Goal: Task Accomplishment & Management: Complete application form

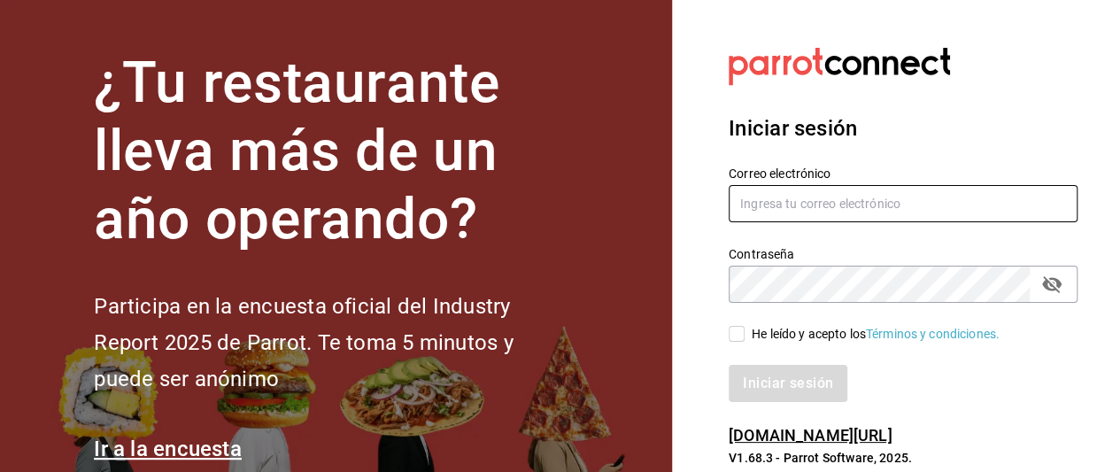
click at [883, 197] on input "text" at bounding box center [903, 203] width 349 height 37
click at [840, 199] on input "text" at bounding box center [903, 203] width 349 height 37
drag, startPoint x: 840, startPoint y: 199, endPoint x: 863, endPoint y: 97, distance: 105.3
click at [863, 97] on div "Iniciar sesión Correo electrónico mcz8921 Contraseña Contraseña He leído y acep…" at bounding box center [903, 257] width 349 height 332
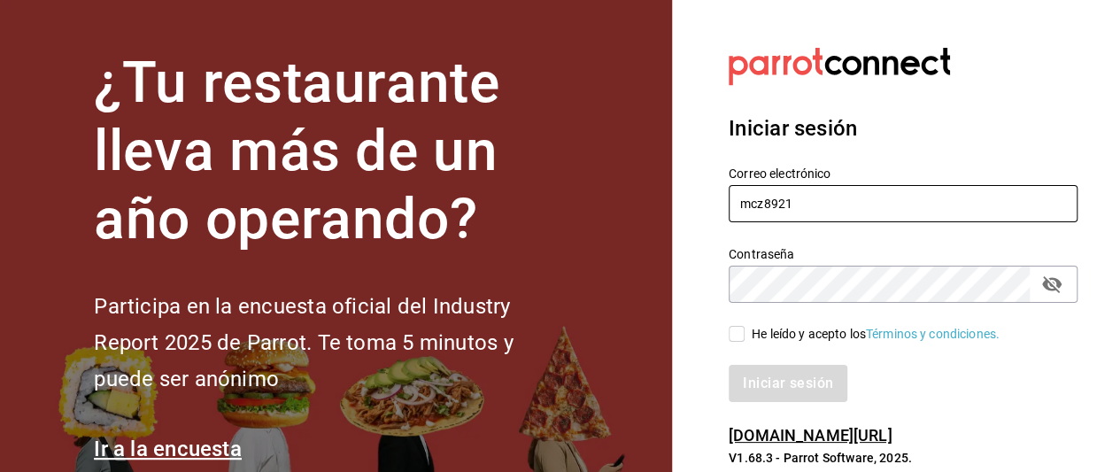
paste input "https://soporte.parrotsoftware.com.mx/es_MX/inventarios"
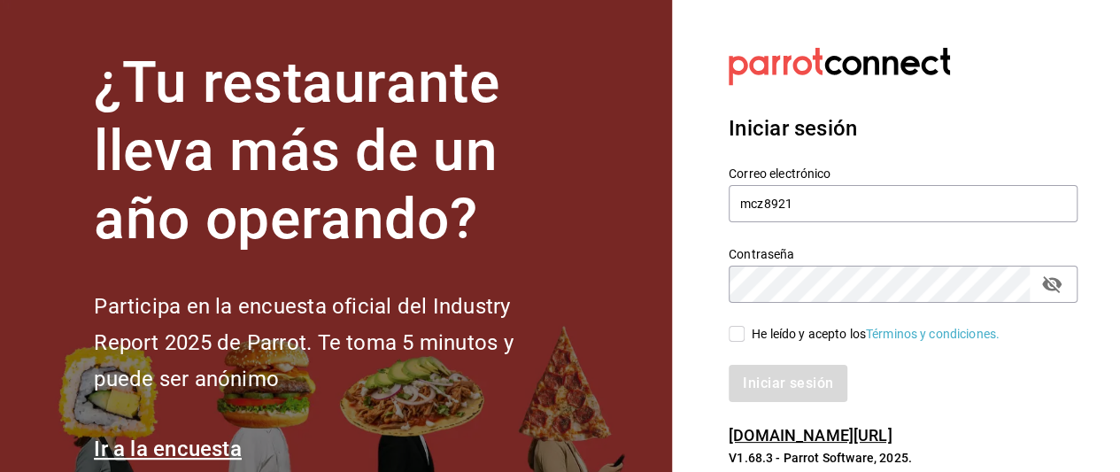
click at [863, 97] on div "Iniciar sesión Correo electrónico mcz8921 Contraseña Contraseña He leído y acep…" at bounding box center [903, 257] width 349 height 332
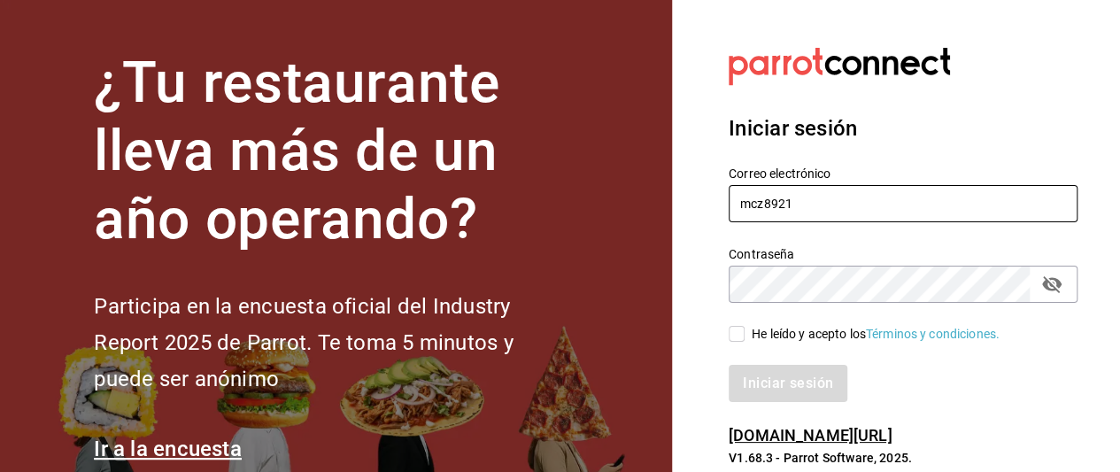
click at [840, 200] on input "mcz8921" at bounding box center [903, 203] width 349 height 37
paste input "@"
type input "mcz8921@hotmail.com"
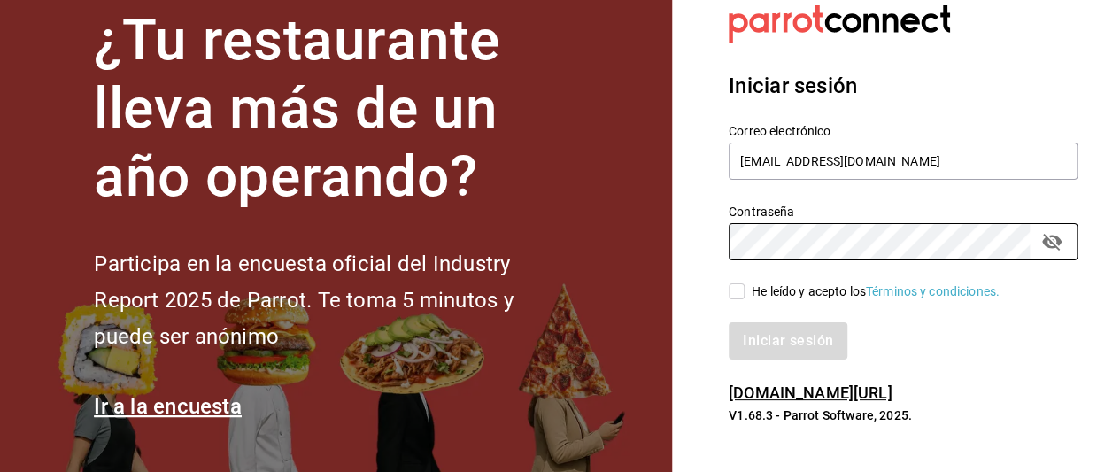
scroll to position [42, 0]
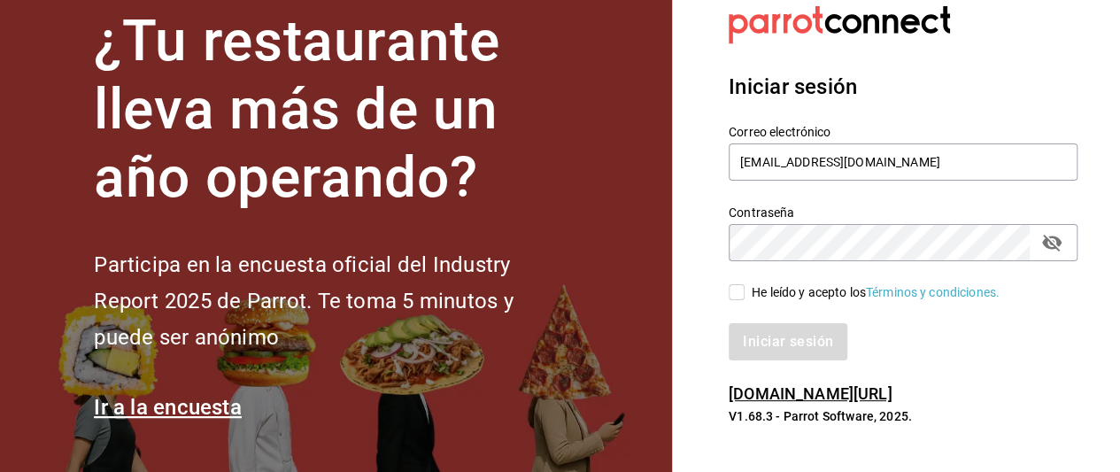
click at [1049, 244] on icon "campo de contraseña" at bounding box center [1051, 242] width 21 height 21
click at [740, 291] on input "He leído y acepto los Términos y condiciones." at bounding box center [737, 292] width 16 height 16
checkbox input "true"
click at [811, 344] on font "Iniciar sesión" at bounding box center [789, 341] width 90 height 17
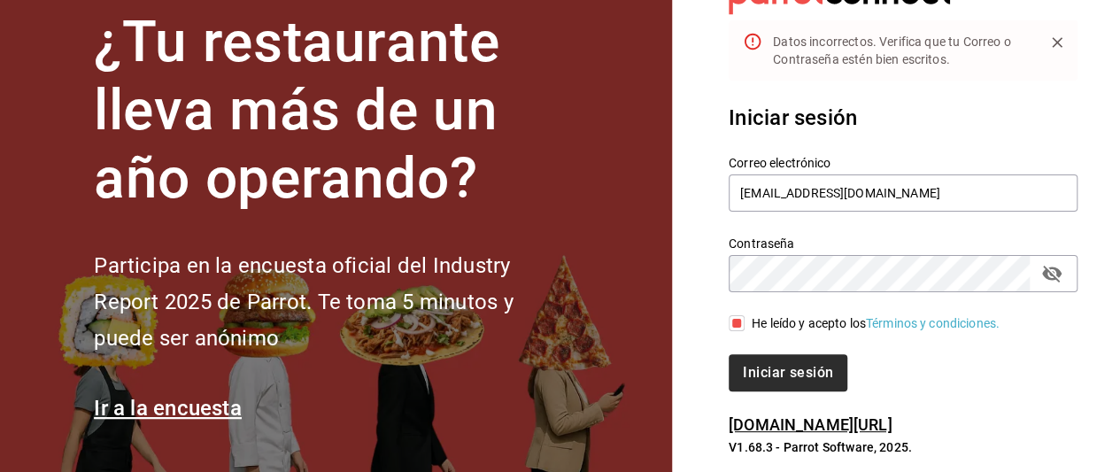
scroll to position [72, 0]
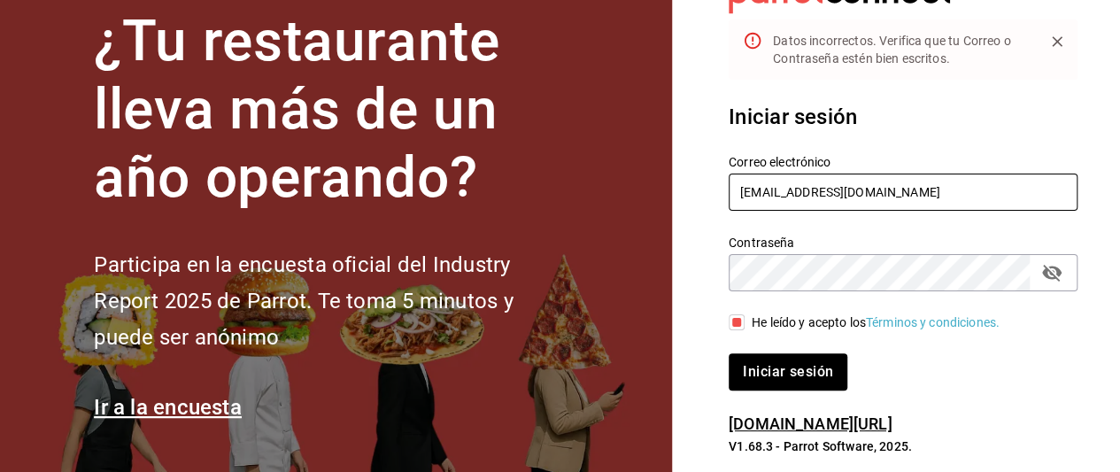
click at [833, 194] on input "mcz8921@hotmail.com" at bounding box center [903, 192] width 349 height 37
click at [840, 192] on input "mcz8921@hotmail.com" at bounding box center [903, 192] width 349 height 37
type input "mcz8921@gmail.com"
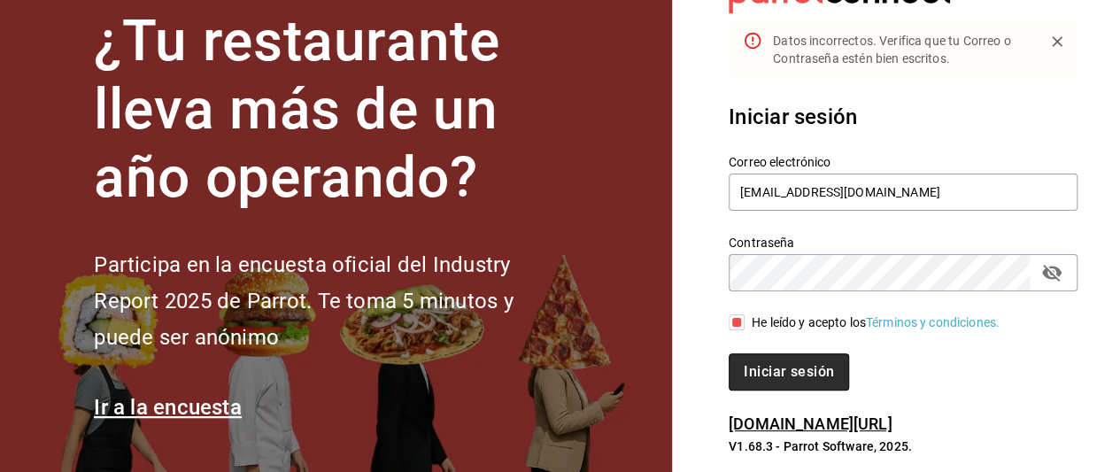
click at [793, 369] on font "Iniciar sesión" at bounding box center [789, 371] width 90 height 17
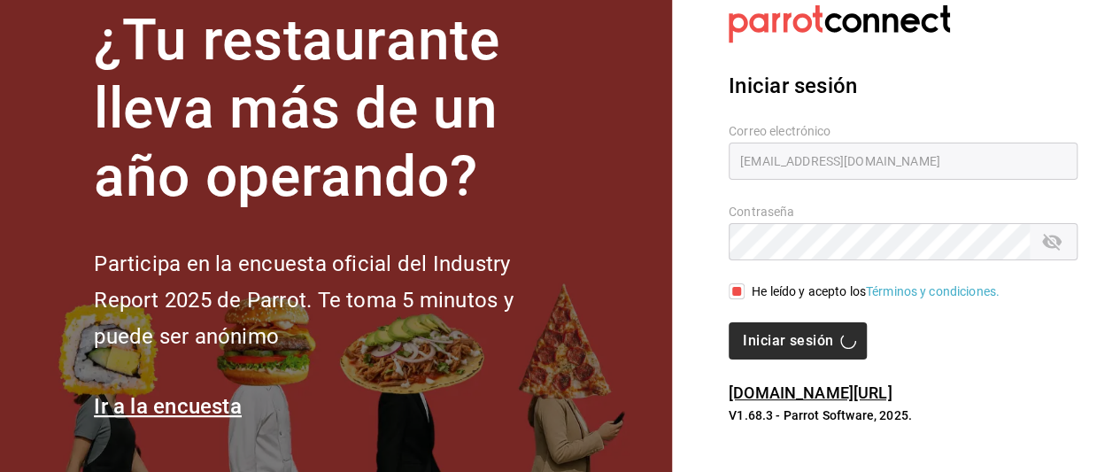
scroll to position [42, 0]
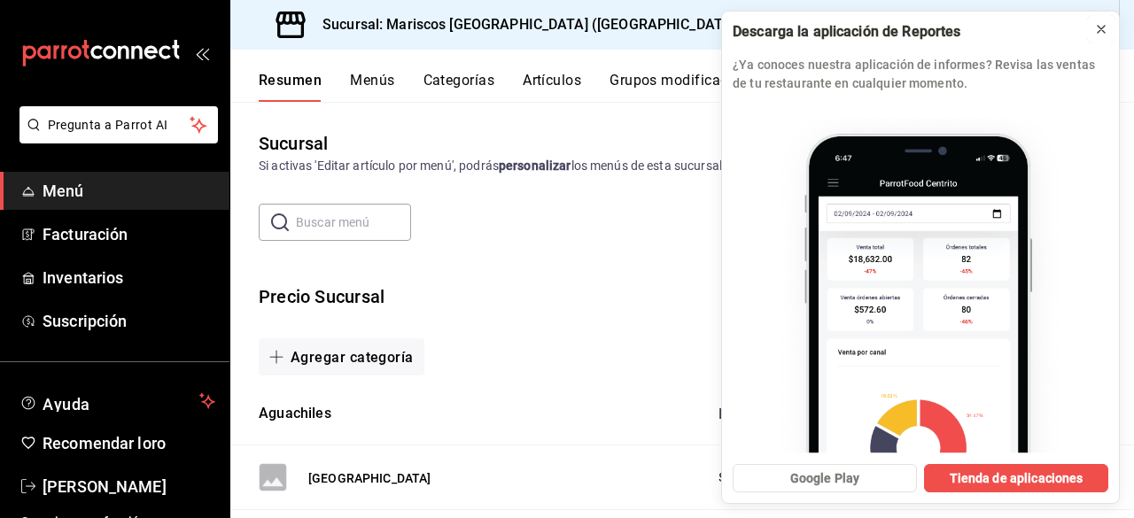
click at [1103, 26] on icon at bounding box center [1101, 29] width 14 height 14
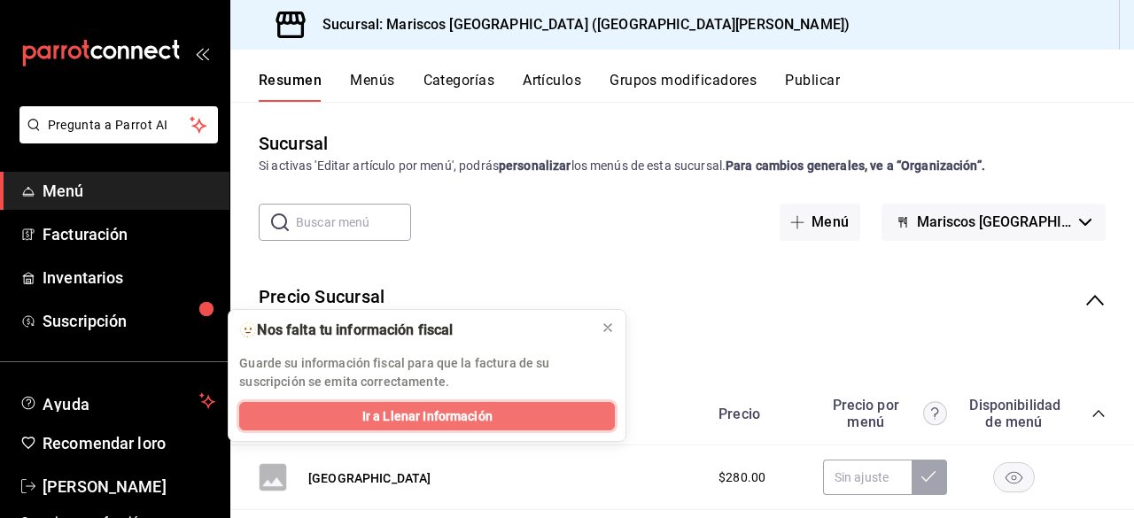
click at [509, 409] on button "Ir a Llenar Información" at bounding box center [426, 416] width 375 height 28
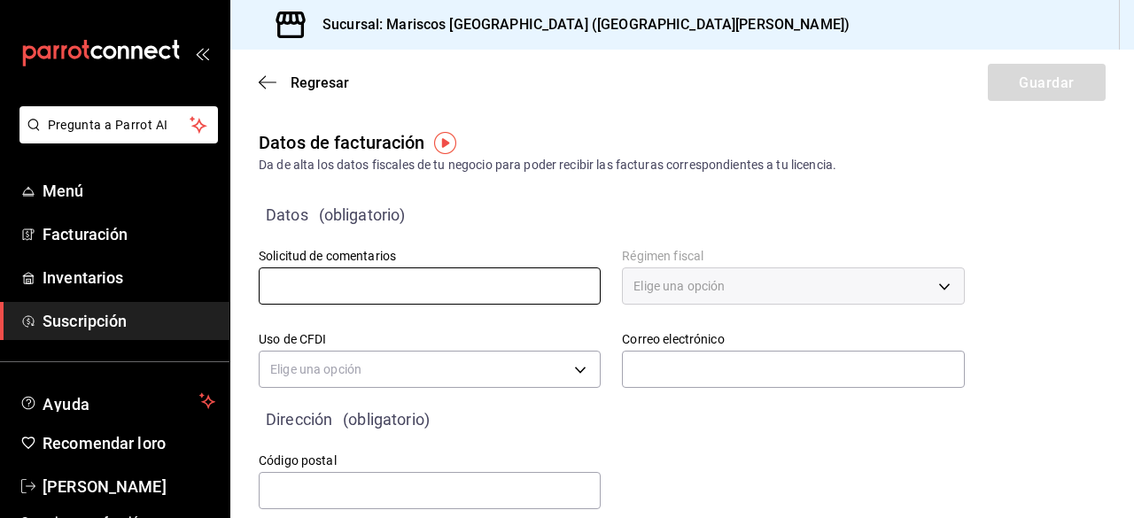
click at [344, 285] on input "text" at bounding box center [430, 285] width 342 height 37
click at [79, 187] on font "Menú" at bounding box center [64, 191] width 42 height 19
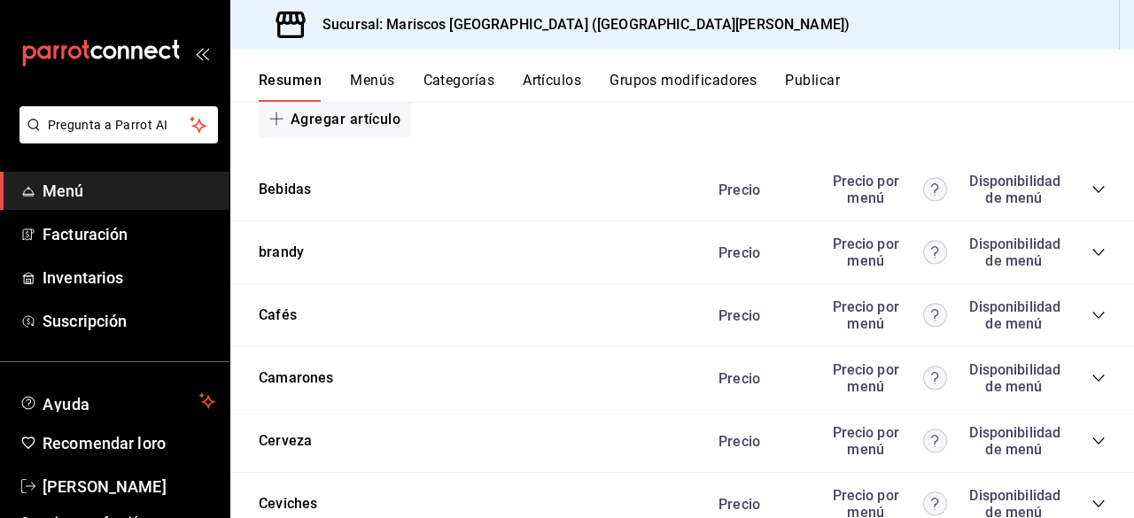
scroll to position [1028, 0]
